Goal: Find specific page/section: Find specific page/section

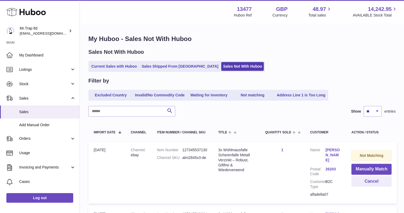
click at [31, 99] on span "Sales" at bounding box center [44, 98] width 51 height 5
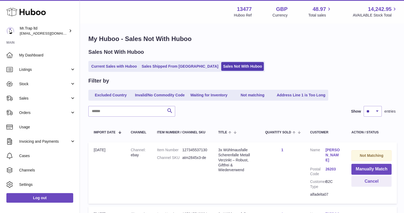
click at [34, 101] on link "Sales" at bounding box center [40, 98] width 80 height 14
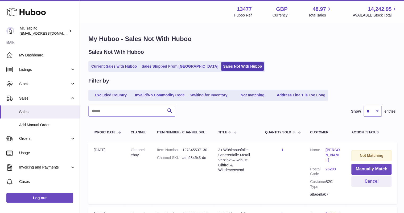
click at [34, 110] on span "Sales" at bounding box center [47, 111] width 56 height 5
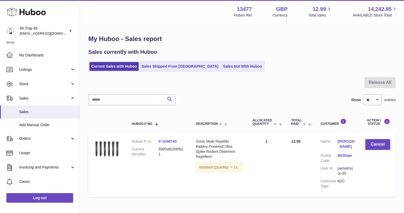
click at [232, 66] on link "Sales Not With Huboo" at bounding box center [242, 66] width 43 height 9
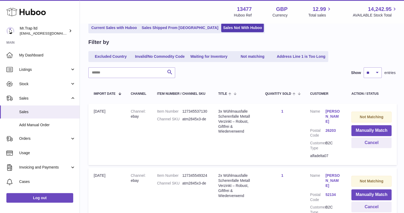
scroll to position [64, 0]
